Goal: Task Accomplishment & Management: Use online tool/utility

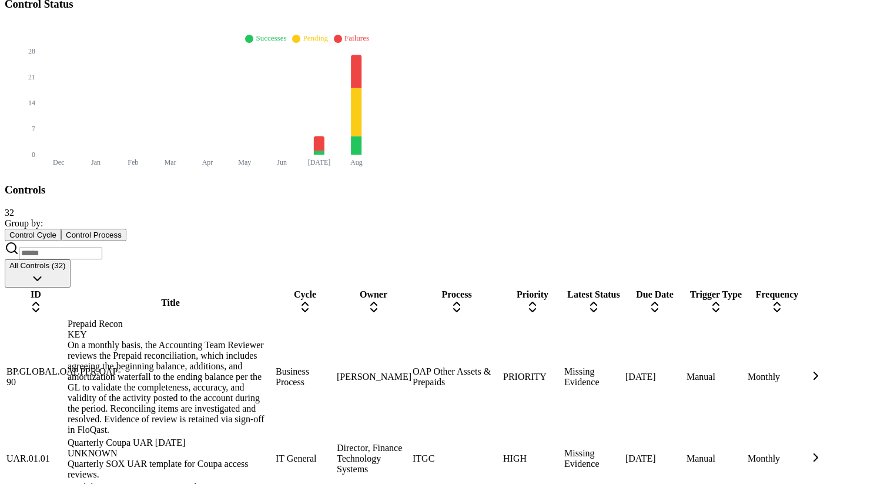
scroll to position [462, 0]
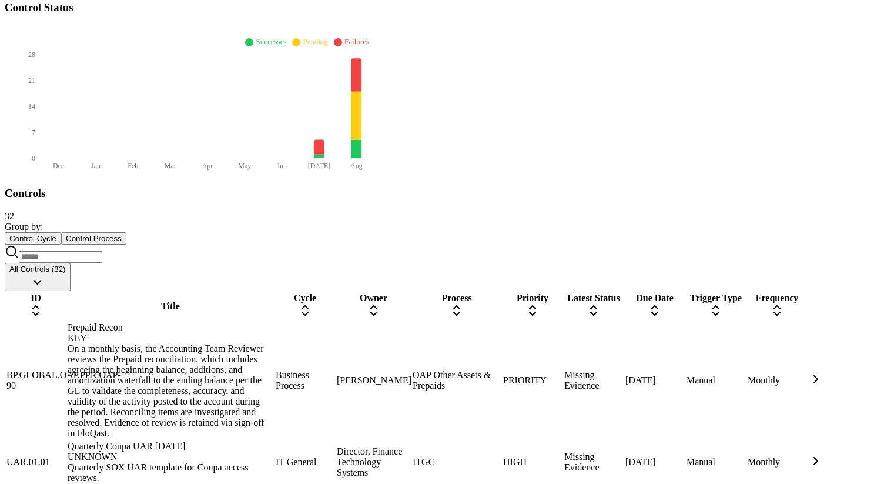
click at [485, 456] on div "ITGC" at bounding box center [456, 461] width 88 height 11
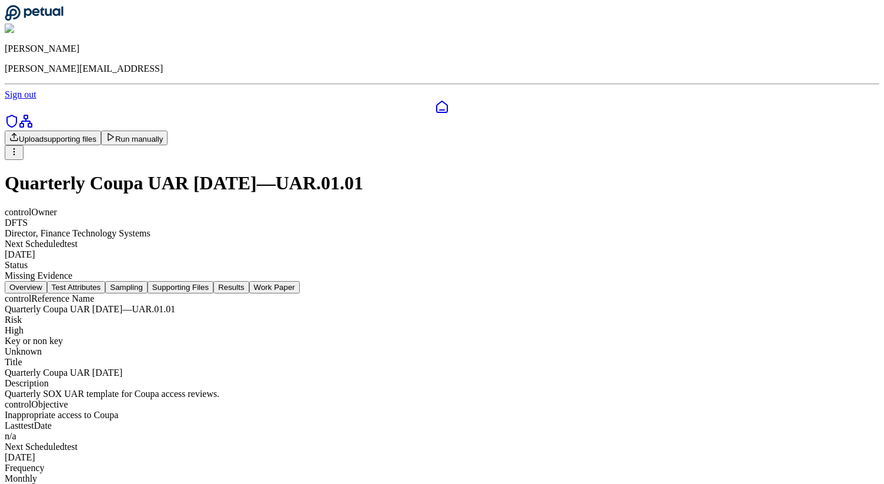
click at [168, 130] on button "Run manually" at bounding box center [134, 137] width 67 height 15
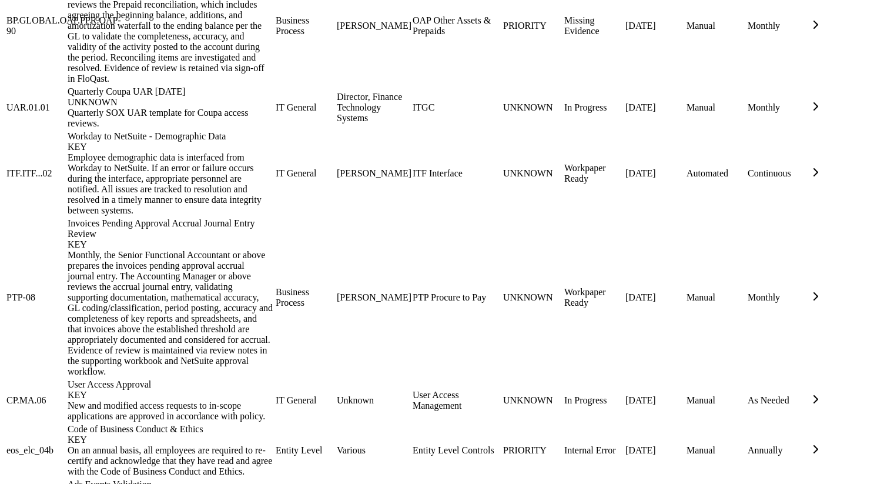
scroll to position [816, 0]
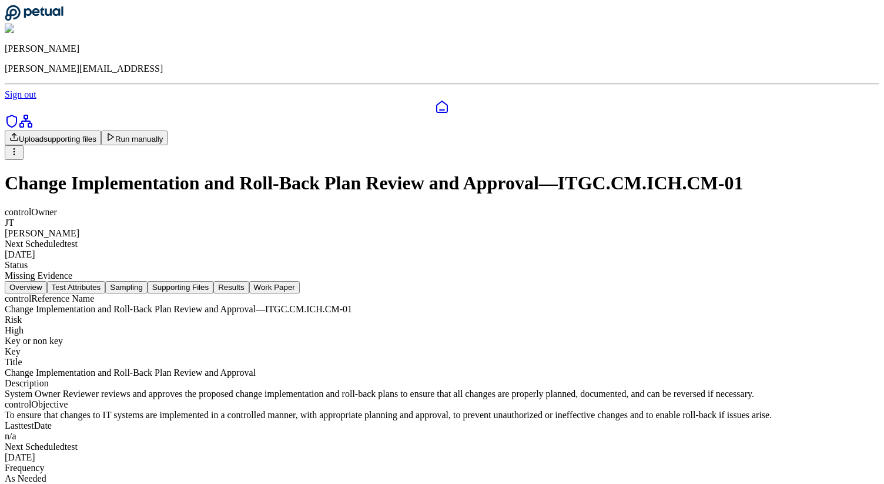
click at [168, 130] on button "Run manually" at bounding box center [134, 137] width 67 height 15
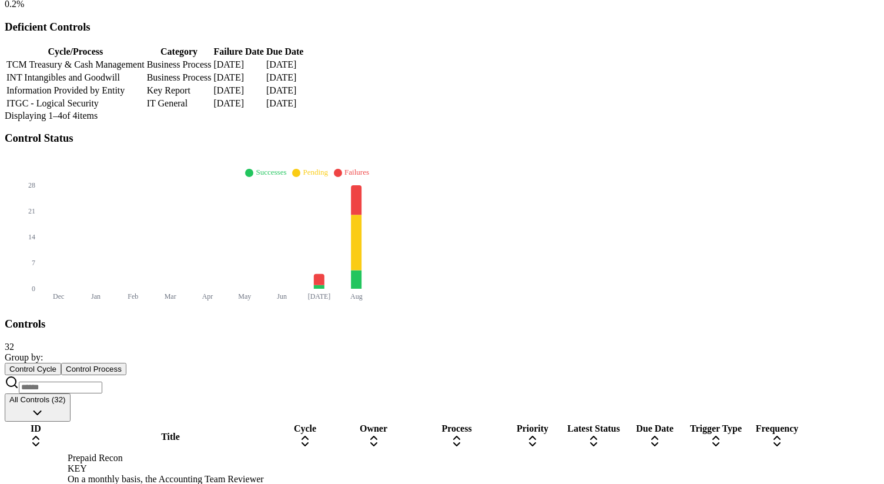
scroll to position [362, 0]
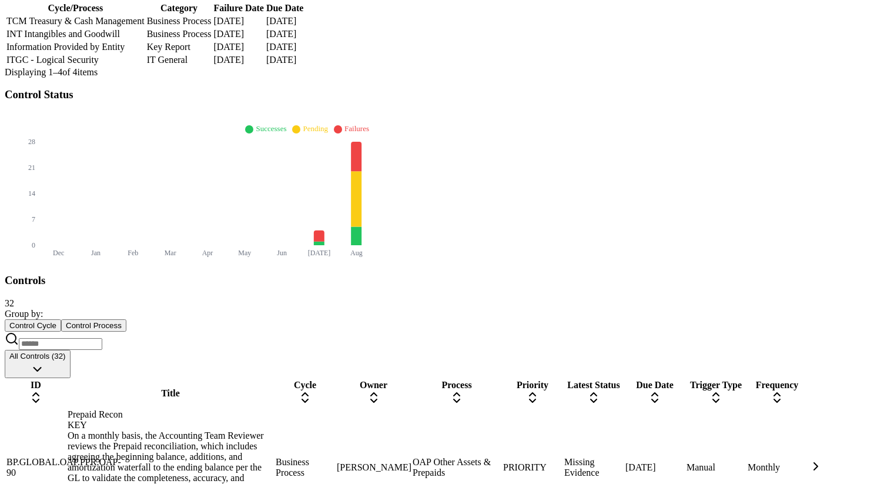
click at [501, 456] on div "OAP Other Assets & Prepaids" at bounding box center [456, 466] width 88 height 21
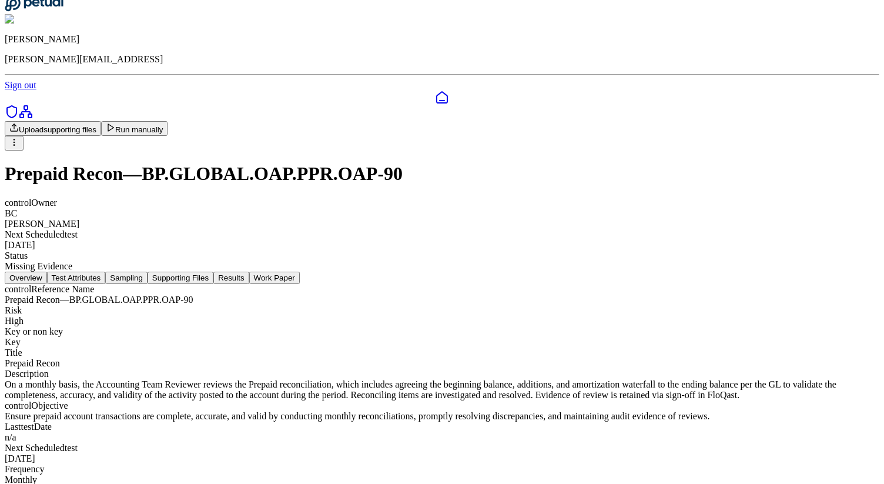
scroll to position [15, 0]
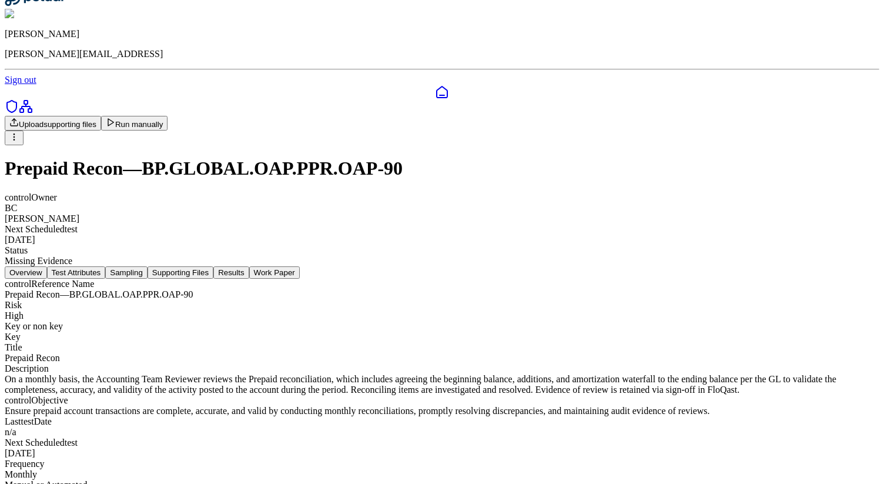
click at [168, 116] on button "Run manually" at bounding box center [134, 123] width 67 height 15
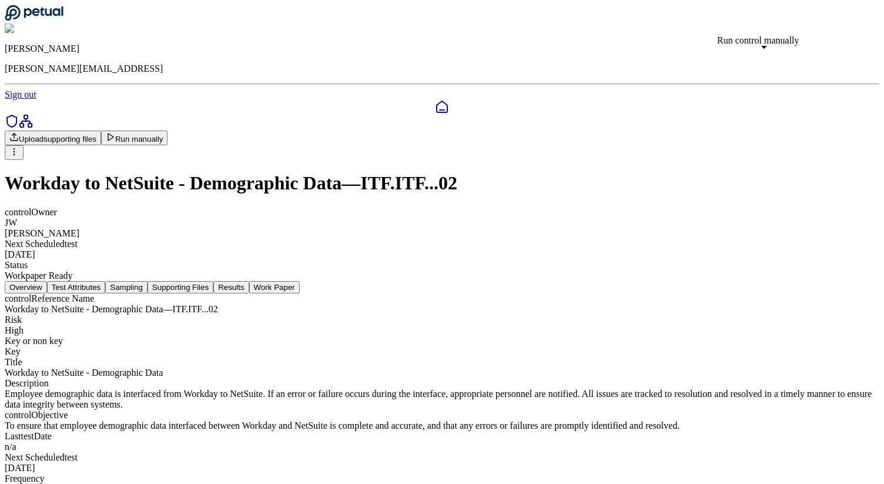
scroll to position [19, 0]
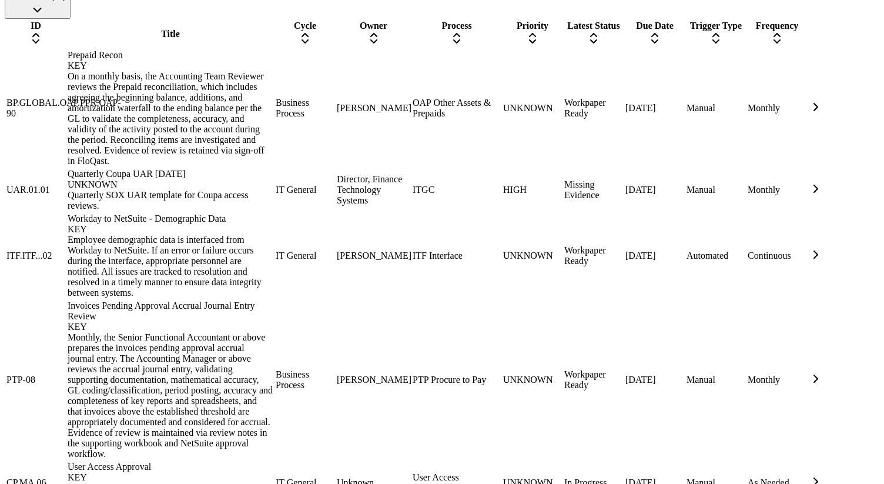
scroll to position [756, 0]
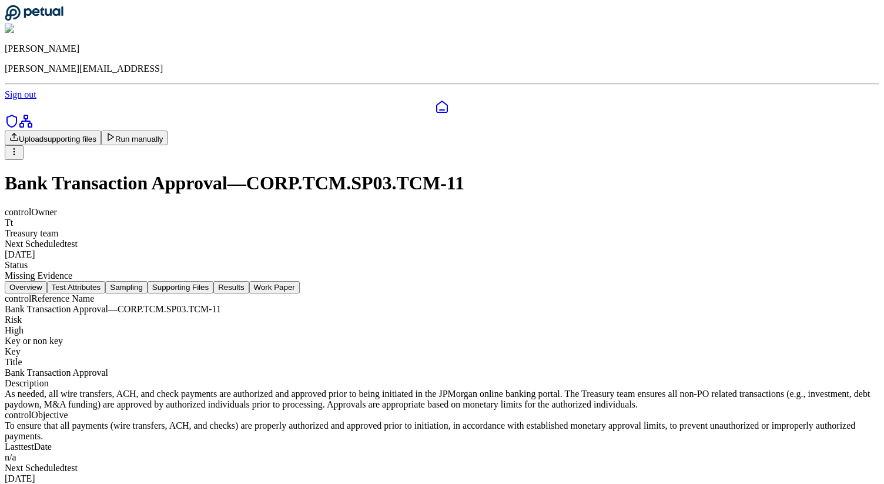
click at [168, 130] on button "Run manually" at bounding box center [134, 137] width 67 height 15
